Goal: Communication & Community: Answer question/provide support

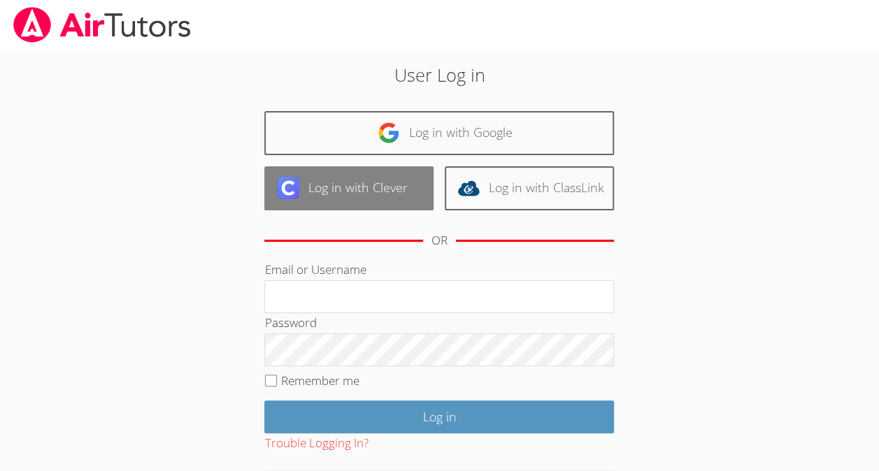
click at [356, 189] on link "Log in with Clever" at bounding box center [348, 188] width 169 height 44
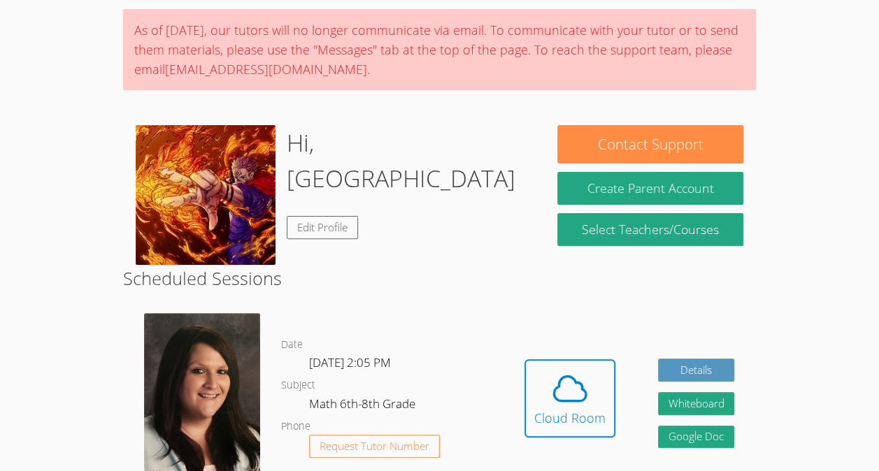
scroll to position [102, 0]
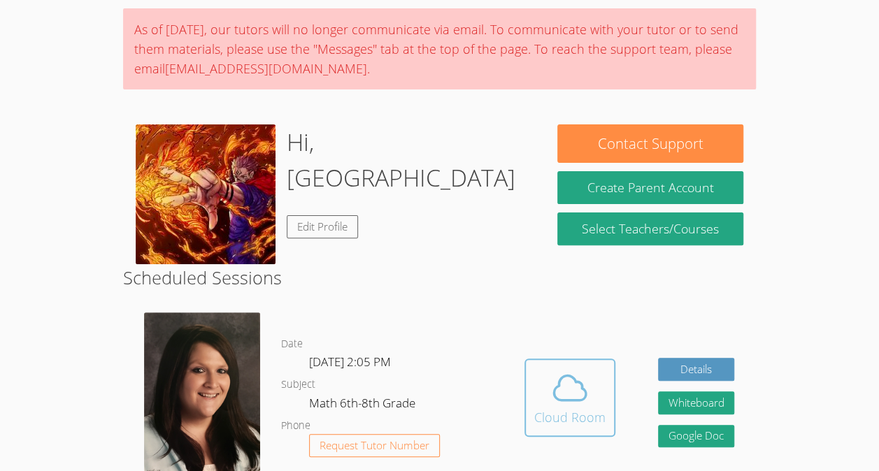
click at [571, 360] on button "Cloud Room" at bounding box center [570, 398] width 91 height 78
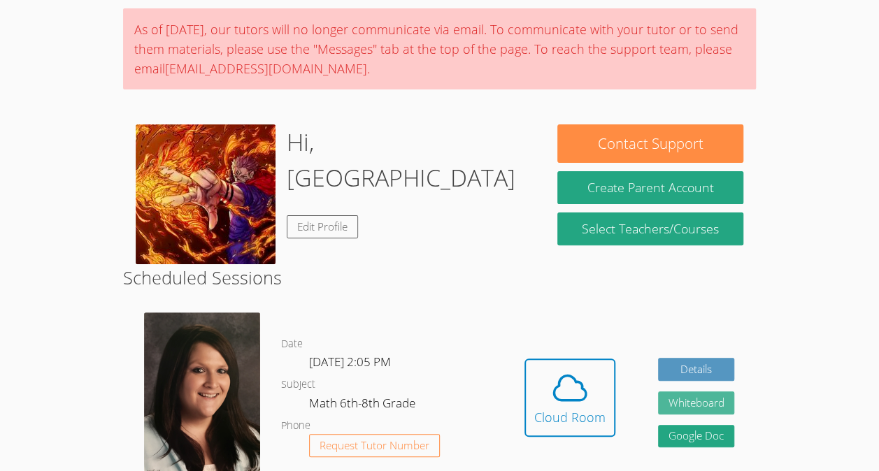
click at [702, 397] on button "Whiteboard" at bounding box center [696, 403] width 77 height 23
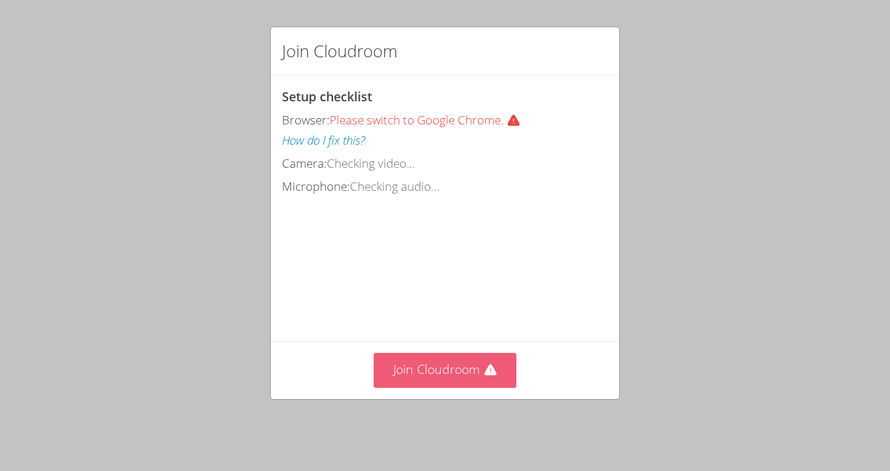
click at [466, 367] on button "Join Cloudroom" at bounding box center [445, 370] width 143 height 34
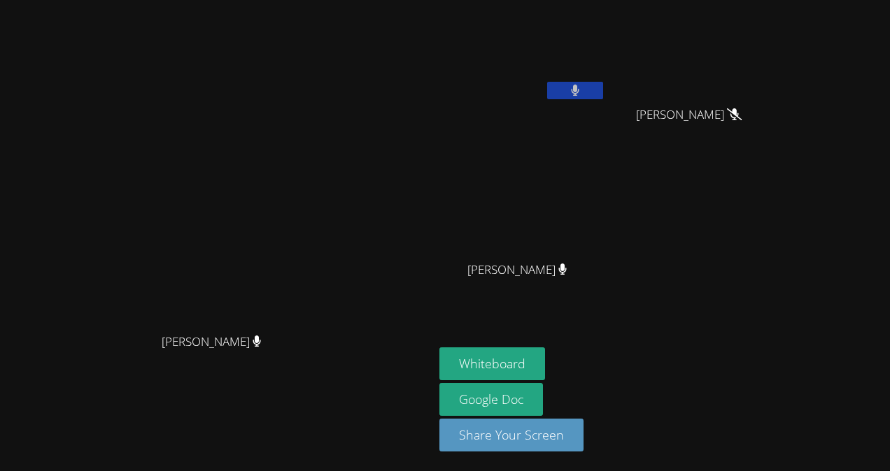
click at [580, 87] on icon at bounding box center [575, 91] width 9 height 12
click at [580, 93] on icon at bounding box center [575, 91] width 9 height 12
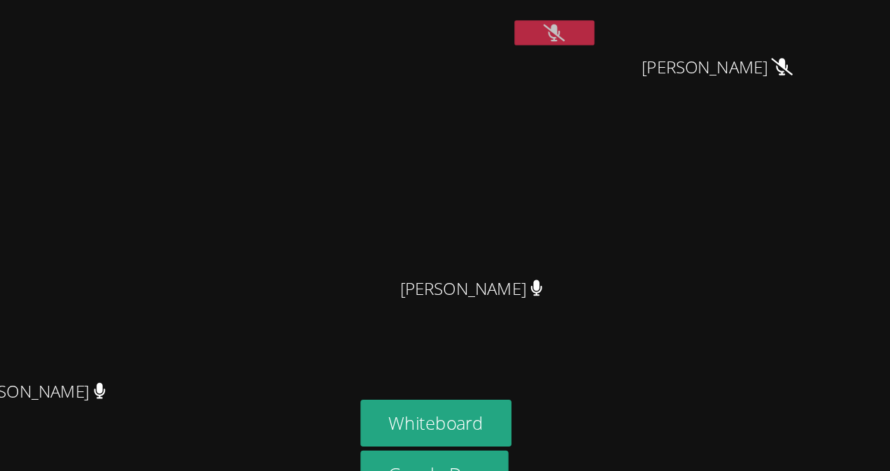
click at [606, 172] on video at bounding box center [522, 208] width 166 height 94
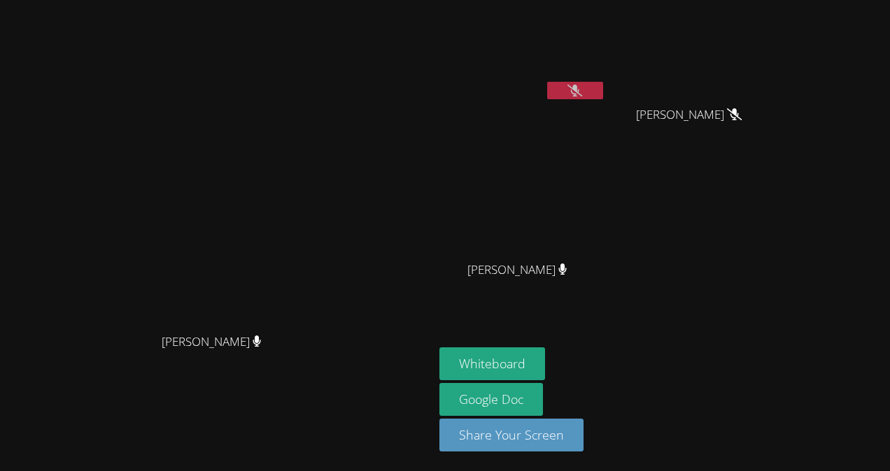
click at [582, 90] on icon at bounding box center [574, 91] width 15 height 12
click at [580, 90] on icon at bounding box center [575, 91] width 9 height 12
click at [579, 85] on icon at bounding box center [575, 91] width 8 height 12
click at [603, 90] on button at bounding box center [575, 90] width 56 height 17
click at [582, 85] on icon at bounding box center [574, 91] width 15 height 12
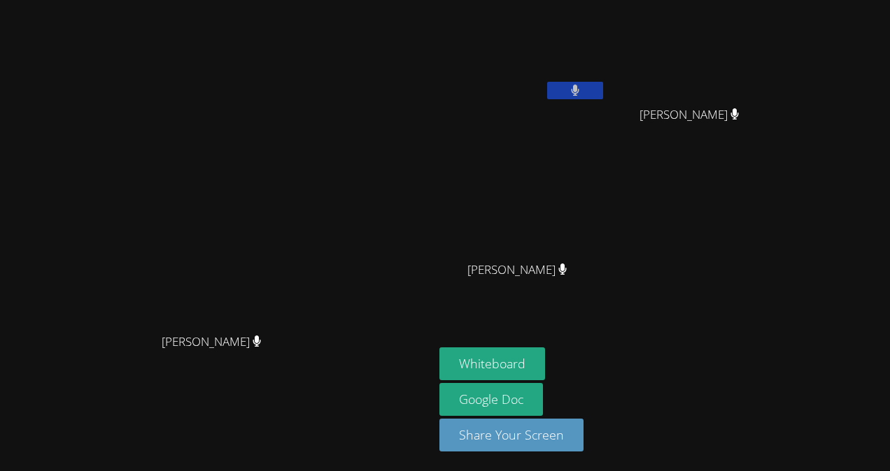
click at [579, 91] on icon at bounding box center [575, 91] width 8 height 12
click at [603, 98] on button at bounding box center [575, 90] width 56 height 17
click at [603, 90] on button at bounding box center [575, 90] width 56 height 17
click at [582, 91] on icon at bounding box center [574, 91] width 15 height 12
click at [580, 88] on icon at bounding box center [575, 91] width 9 height 12
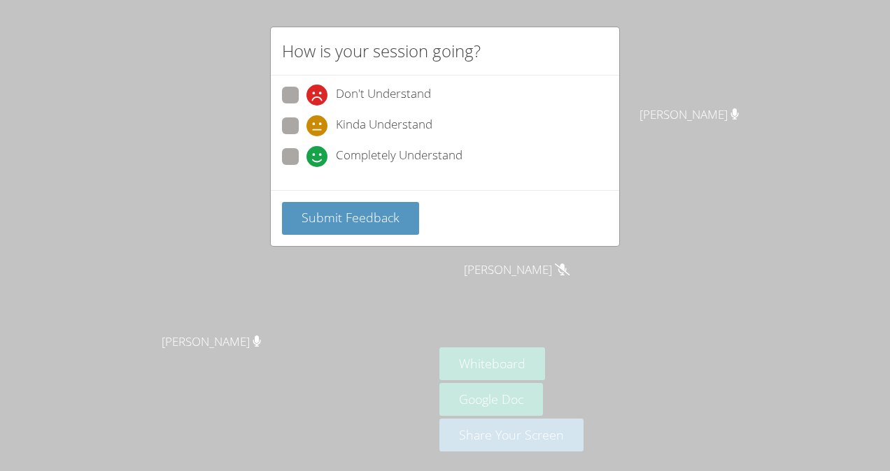
click at [306, 167] on span at bounding box center [306, 167] width 0 height 0
click at [306, 152] on input "Completely Understand" at bounding box center [312, 154] width 12 height 12
radio input "true"
click at [336, 215] on span "Submit Feedback" at bounding box center [350, 217] width 98 height 17
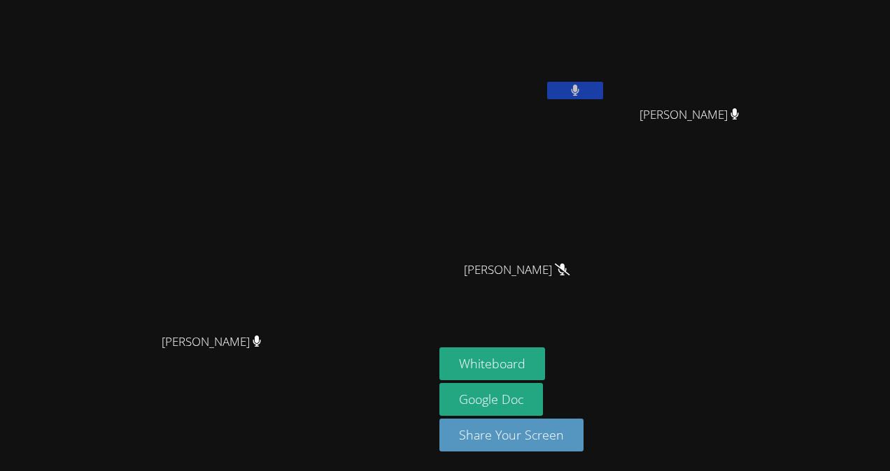
click at [603, 85] on button at bounding box center [575, 90] width 56 height 17
